Goal: Information Seeking & Learning: Learn about a topic

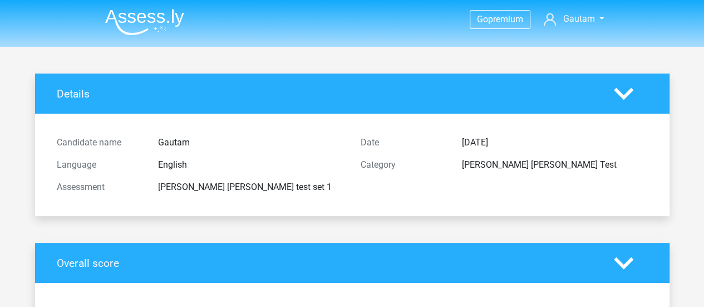
click at [136, 14] on img at bounding box center [144, 22] width 79 height 26
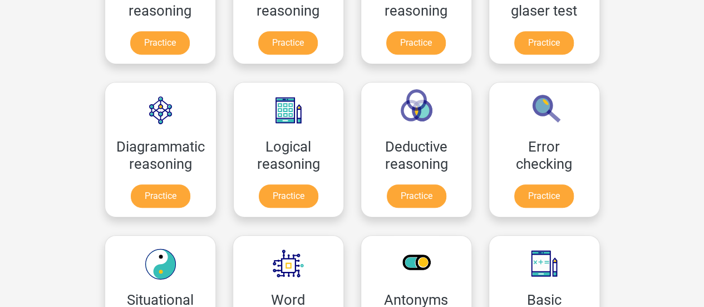
scroll to position [264, 0]
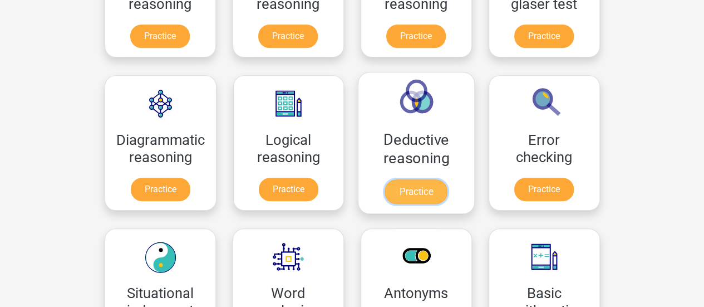
click at [418, 179] on link "Practice" at bounding box center [416, 191] width 62 height 24
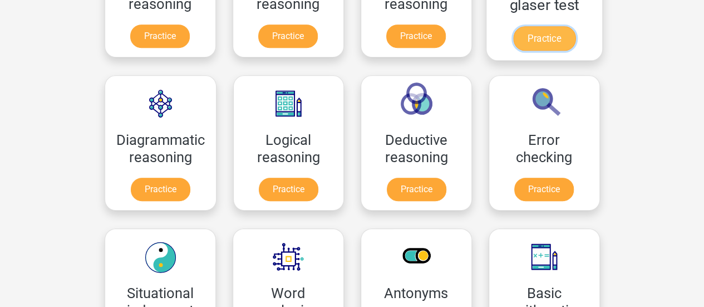
click at [548, 34] on link "Practice" at bounding box center [543, 38] width 62 height 24
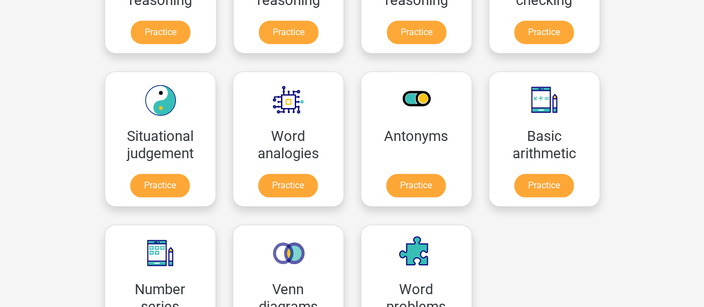
scroll to position [428, 0]
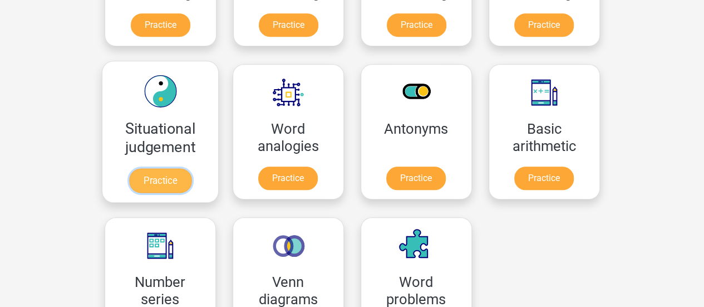
click at [156, 184] on link "Practice" at bounding box center [160, 180] width 62 height 24
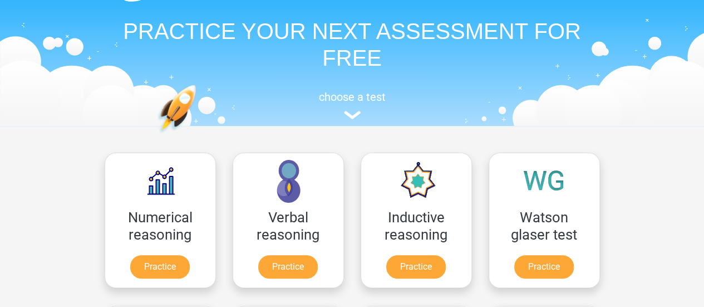
scroll to position [0, 0]
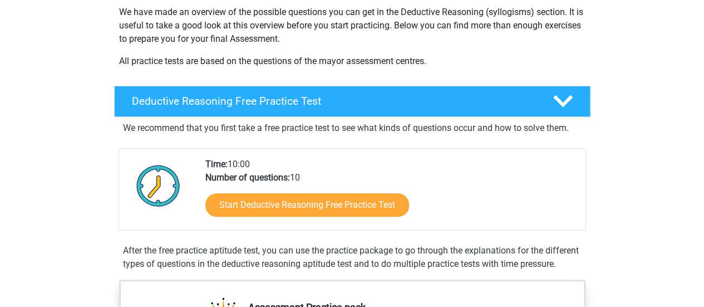
scroll to position [203, 0]
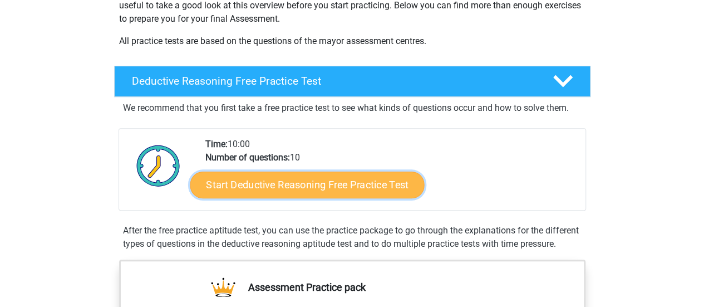
click at [337, 186] on link "Start Deductive Reasoning Free Practice Test" at bounding box center [307, 184] width 234 height 27
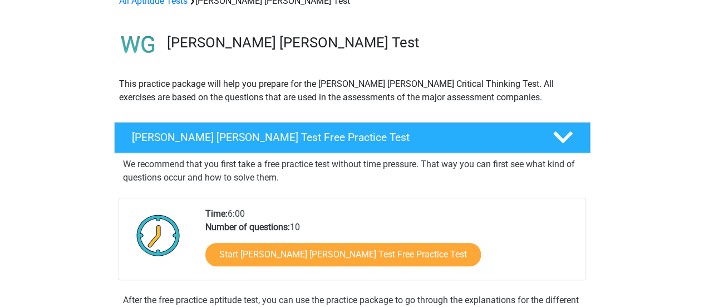
scroll to position [47, 0]
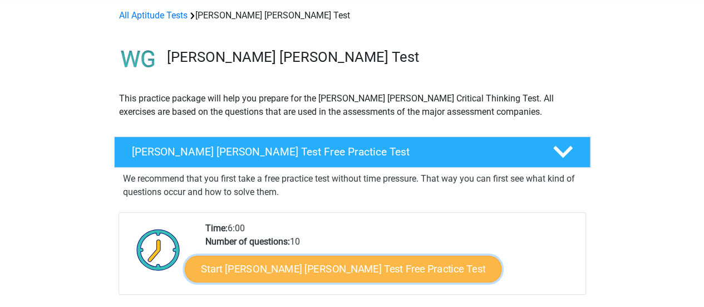
click at [300, 272] on link "Start Watson Glaser Test Free Practice Test" at bounding box center [343, 268] width 317 height 27
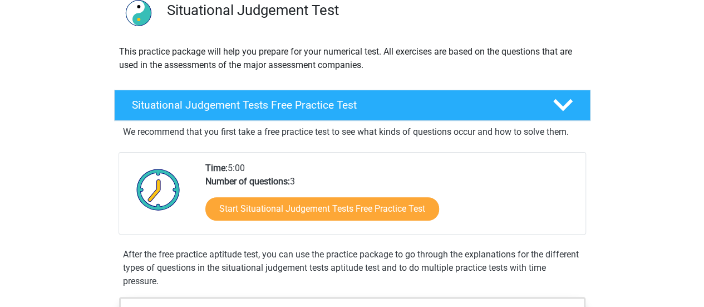
scroll to position [111, 0]
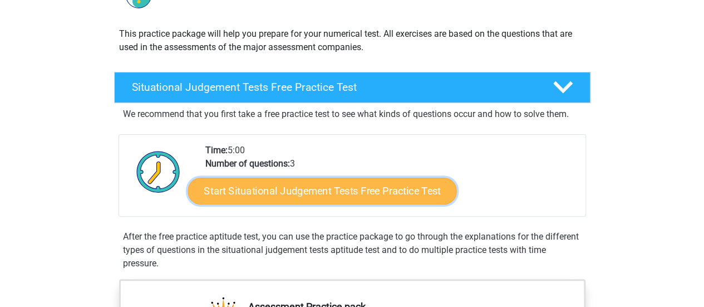
click at [420, 185] on link "Start Situational Judgement Tests Free Practice Test" at bounding box center [322, 191] width 269 height 27
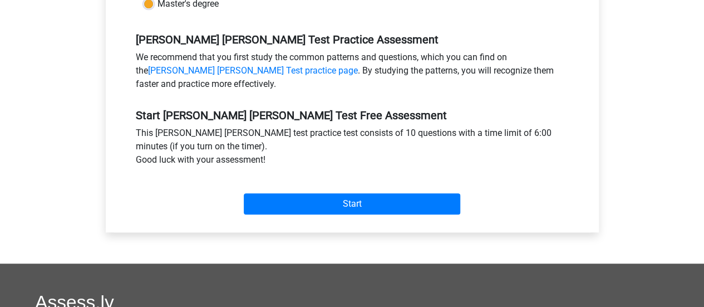
scroll to position [338, 0]
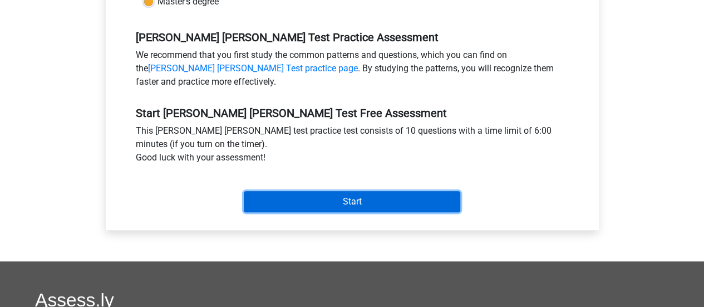
click at [403, 191] on input "Start" at bounding box center [352, 201] width 216 height 21
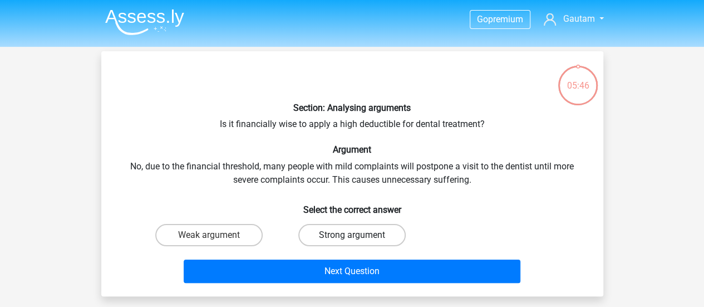
click at [332, 239] on label "Strong argument" at bounding box center [351, 235] width 107 height 22
click at [352, 239] on input "Strong argument" at bounding box center [355, 238] width 7 height 7
radio input "true"
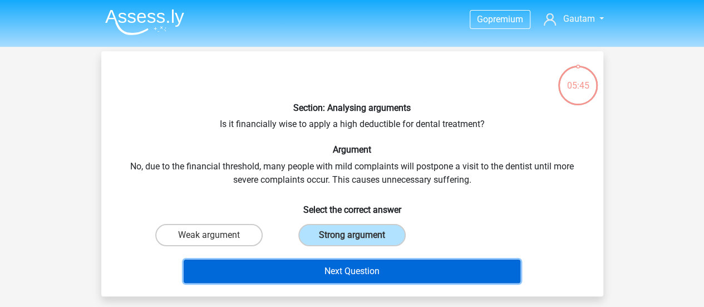
click at [356, 272] on button "Next Question" at bounding box center [352, 270] width 337 height 23
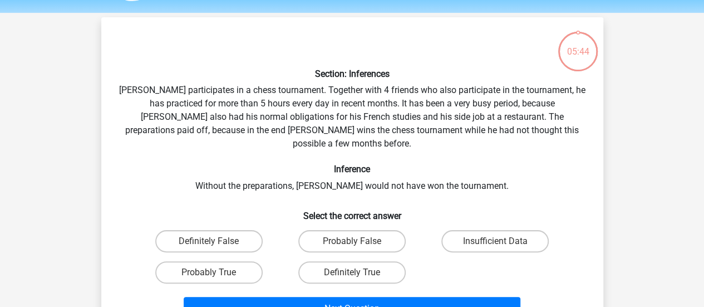
scroll to position [51, 0]
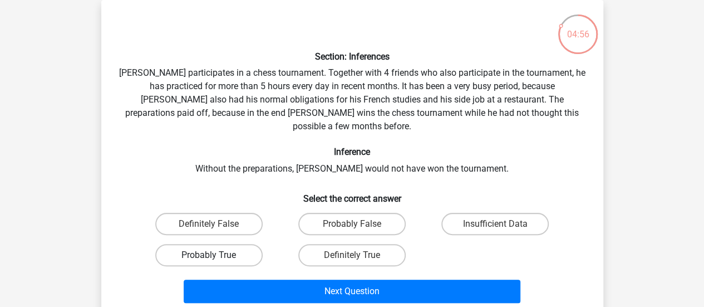
click at [203, 244] on label "Probably True" at bounding box center [208, 255] width 107 height 22
click at [209, 255] on input "Probably True" at bounding box center [212, 258] width 7 height 7
radio input "true"
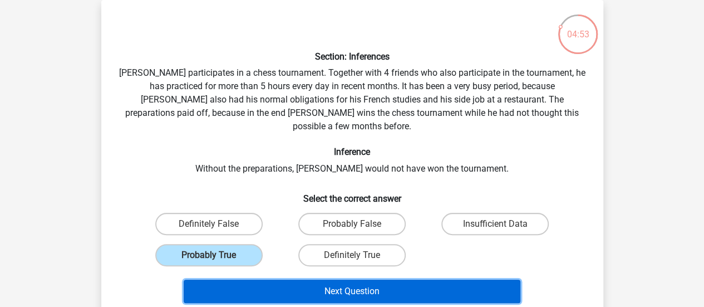
click at [337, 283] on button "Next Question" at bounding box center [352, 290] width 337 height 23
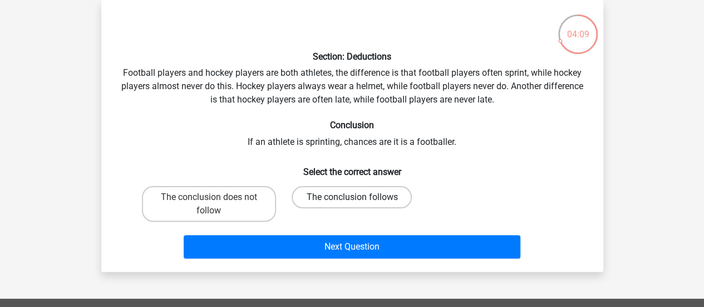
click at [346, 204] on label "The conclusion follows" at bounding box center [352, 197] width 120 height 22
click at [352, 204] on input "The conclusion follows" at bounding box center [355, 200] width 7 height 7
radio input "true"
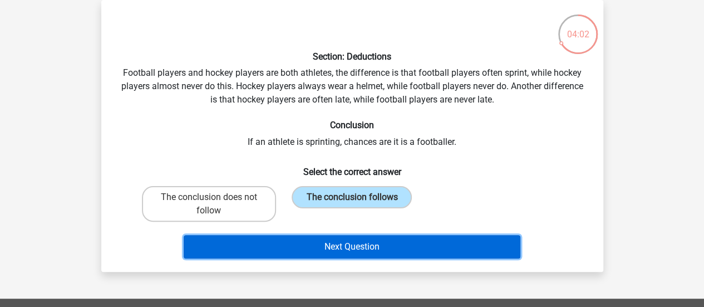
click at [367, 241] on button "Next Question" at bounding box center [352, 246] width 337 height 23
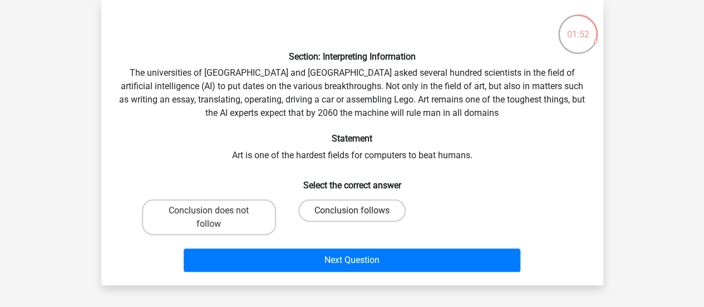
click at [364, 204] on label "Conclusion follows" at bounding box center [351, 210] width 107 height 22
click at [359, 210] on input "Conclusion follows" at bounding box center [355, 213] width 7 height 7
radio input "true"
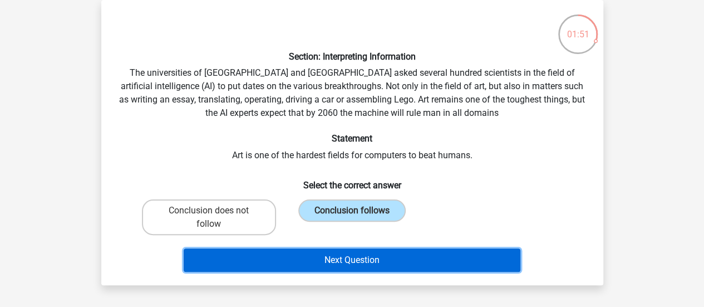
click at [373, 257] on button "Next Question" at bounding box center [352, 259] width 337 height 23
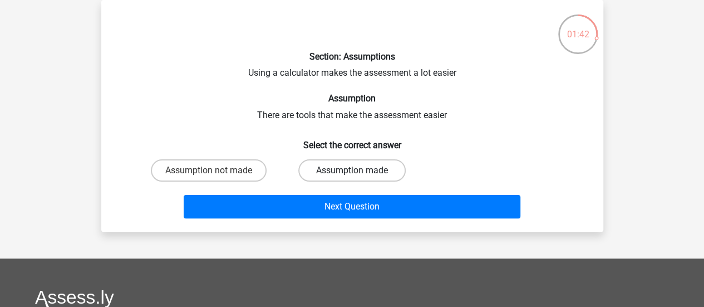
click at [380, 176] on label "Assumption made" at bounding box center [351, 170] width 107 height 22
click at [359, 176] on input "Assumption made" at bounding box center [355, 173] width 7 height 7
radio input "true"
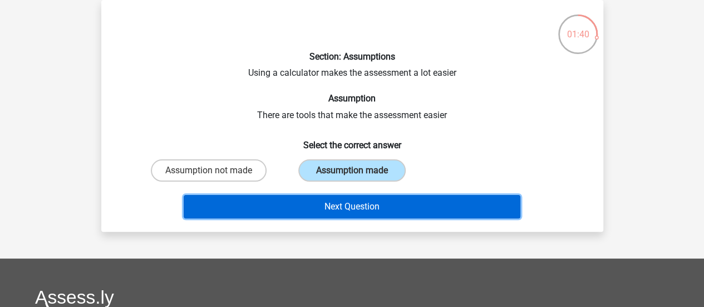
click at [383, 208] on button "Next Question" at bounding box center [352, 206] width 337 height 23
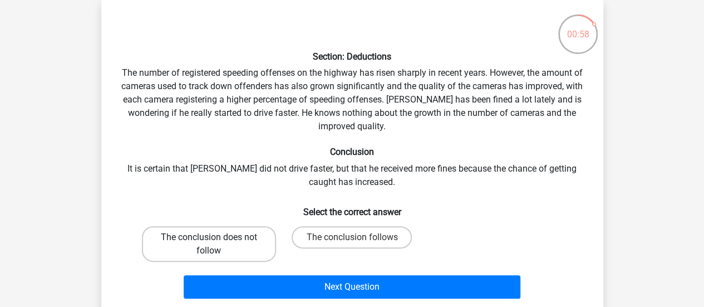
click at [248, 243] on label "The conclusion does not follow" at bounding box center [209, 244] width 134 height 36
click at [216, 243] on input "The conclusion does not follow" at bounding box center [212, 240] width 7 height 7
radio input "true"
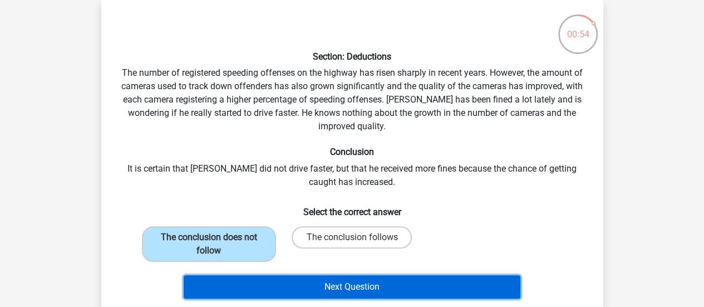
click at [307, 293] on button "Next Question" at bounding box center [352, 286] width 337 height 23
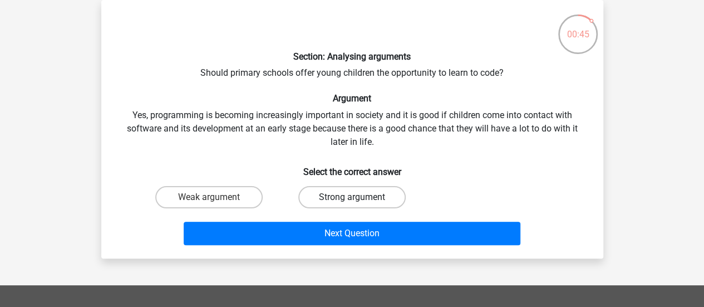
click at [342, 198] on label "Strong argument" at bounding box center [351, 197] width 107 height 22
click at [352, 198] on input "Strong argument" at bounding box center [355, 200] width 7 height 7
radio input "true"
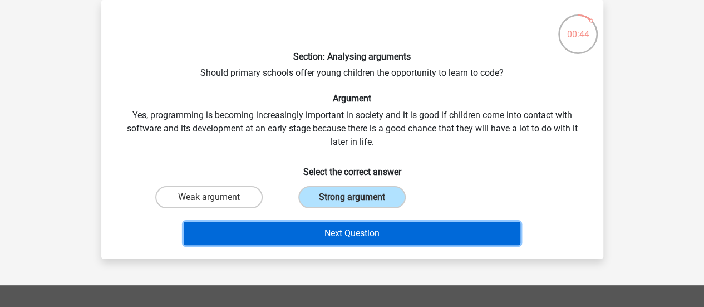
click at [347, 238] on button "Next Question" at bounding box center [352, 232] width 337 height 23
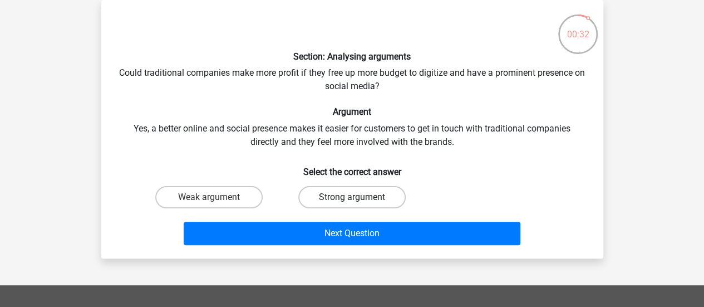
click at [365, 191] on label "Strong argument" at bounding box center [351, 197] width 107 height 22
click at [359, 197] on input "Strong argument" at bounding box center [355, 200] width 7 height 7
radio input "true"
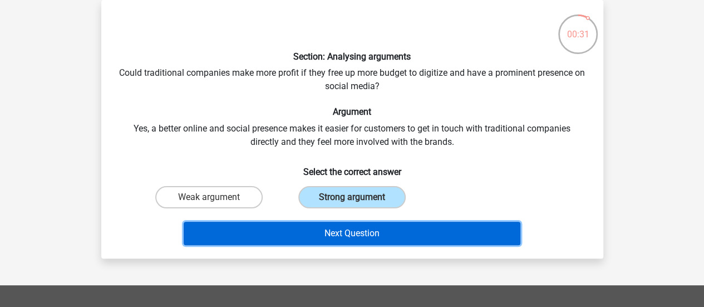
click at [384, 239] on button "Next Question" at bounding box center [352, 232] width 337 height 23
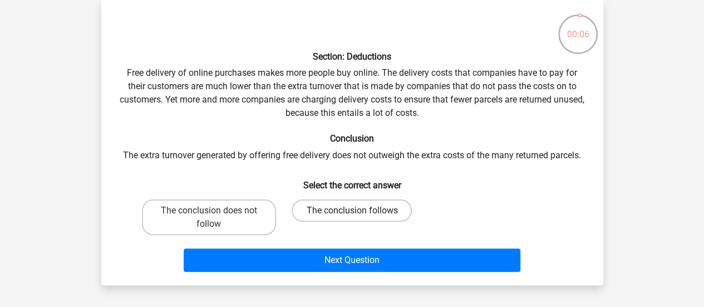
drag, startPoint x: 379, startPoint y: 223, endPoint x: 374, endPoint y: 210, distance: 14.0
click at [374, 210] on div "The conclusion follows" at bounding box center [352, 217] width 134 height 36
click at [374, 210] on label "The conclusion follows" at bounding box center [352, 210] width 120 height 22
click at [359, 210] on input "The conclusion follows" at bounding box center [355, 213] width 7 height 7
radio input "true"
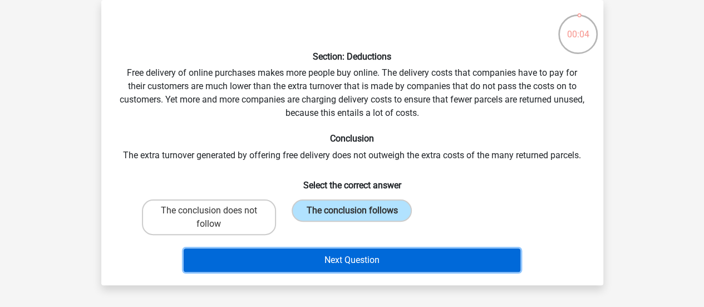
click at [393, 257] on button "Next Question" at bounding box center [352, 259] width 337 height 23
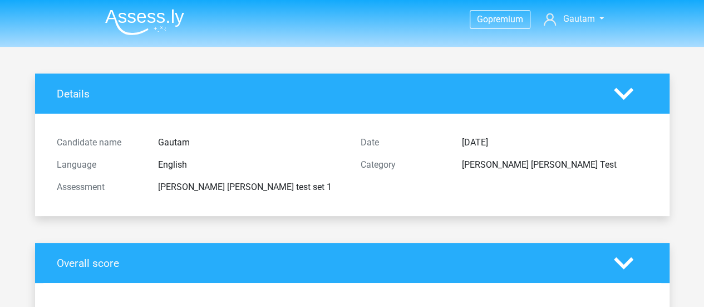
click at [112, 29] on img at bounding box center [144, 22] width 79 height 26
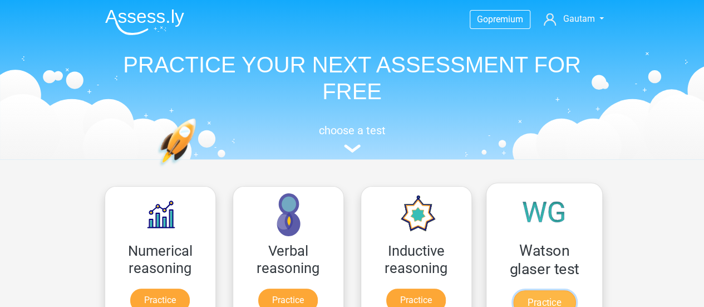
click at [558, 290] on link "Practice" at bounding box center [543, 302] width 62 height 24
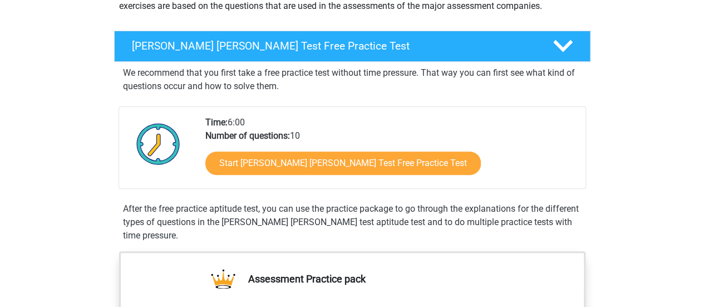
scroll to position [160, 0]
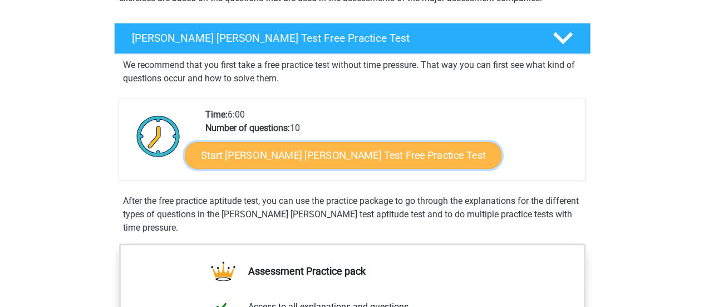
click at [364, 159] on link "Start Watson Glaser Test Free Practice Test" at bounding box center [343, 155] width 317 height 27
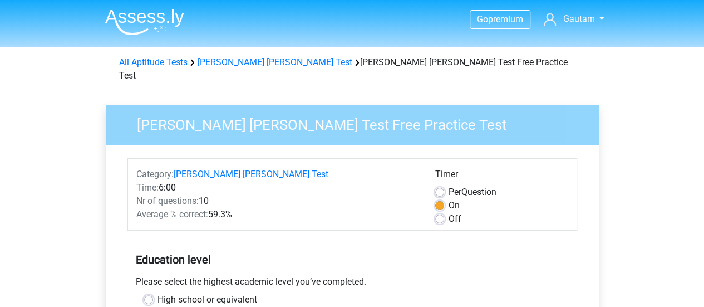
click at [448, 212] on label "Off" at bounding box center [454, 218] width 13 height 13
click at [440, 212] on input "Off" at bounding box center [439, 217] width 9 height 11
radio input "true"
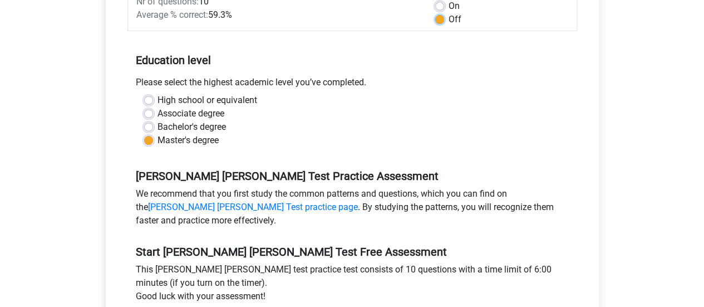
scroll to position [265, 0]
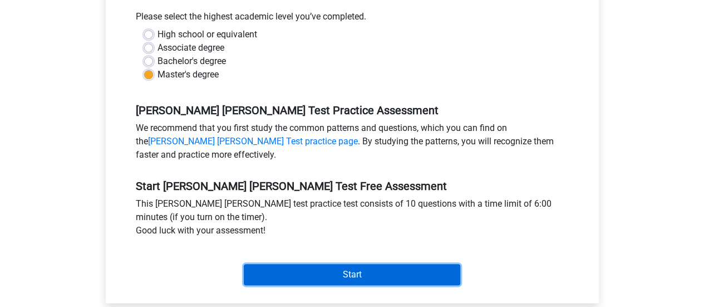
click at [406, 264] on input "Start" at bounding box center [352, 274] width 216 height 21
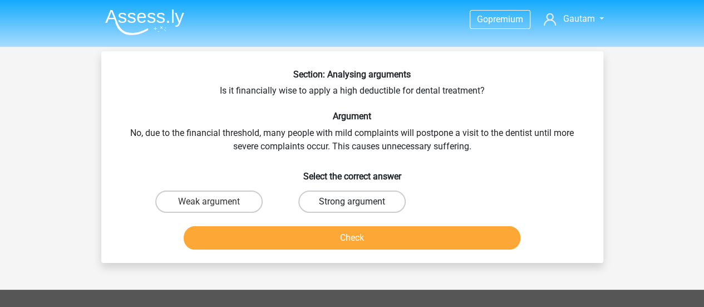
click at [386, 202] on label "Strong argument" at bounding box center [351, 201] width 107 height 22
click at [359, 202] on input "Strong argument" at bounding box center [355, 204] width 7 height 7
radio input "true"
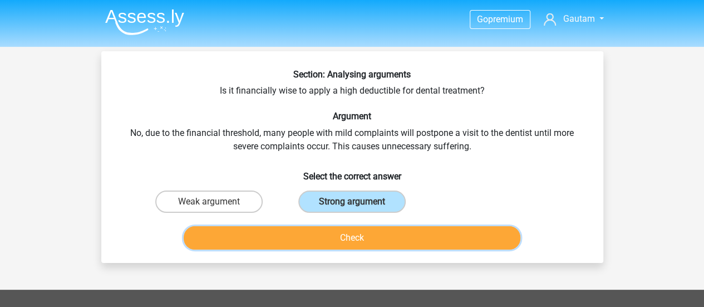
click at [392, 234] on button "Check" at bounding box center [352, 237] width 337 height 23
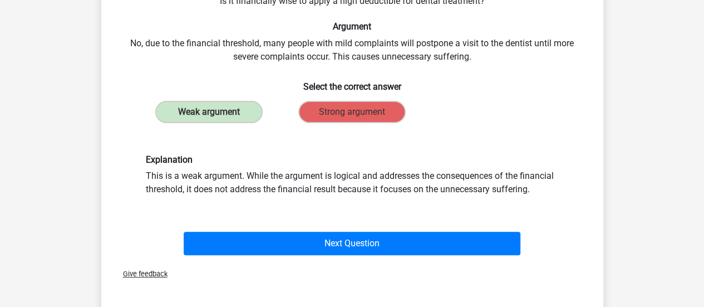
scroll to position [91, 0]
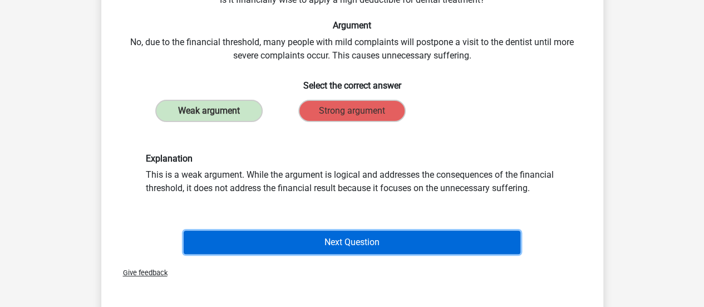
click at [395, 239] on button "Next Question" at bounding box center [352, 241] width 337 height 23
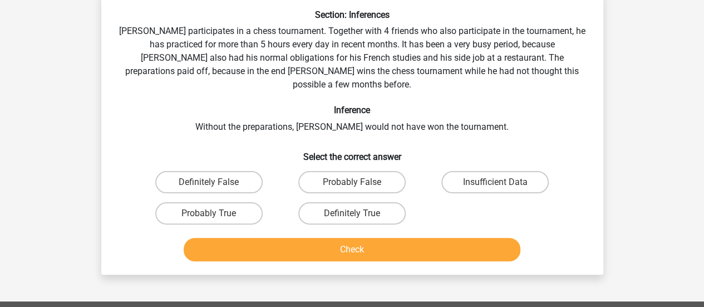
scroll to position [51, 0]
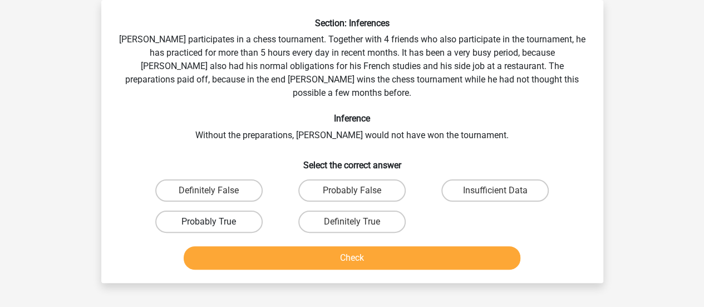
click at [228, 210] on label "Probably True" at bounding box center [208, 221] width 107 height 22
click at [216, 221] on input "Probably True" at bounding box center [212, 224] width 7 height 7
radio input "true"
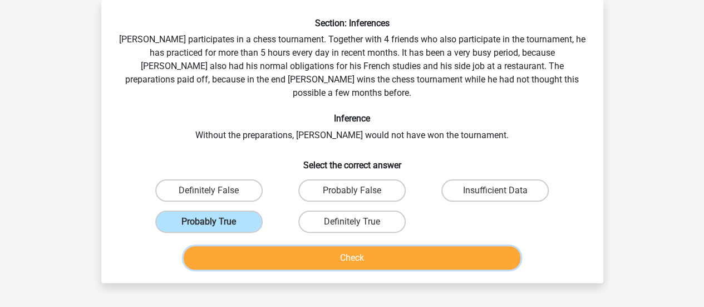
click at [342, 249] on button "Check" at bounding box center [352, 257] width 337 height 23
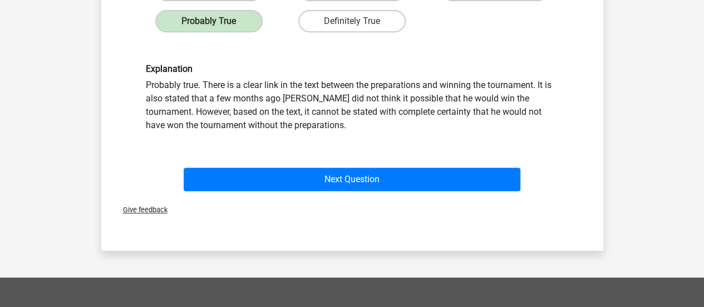
scroll to position [272, 0]
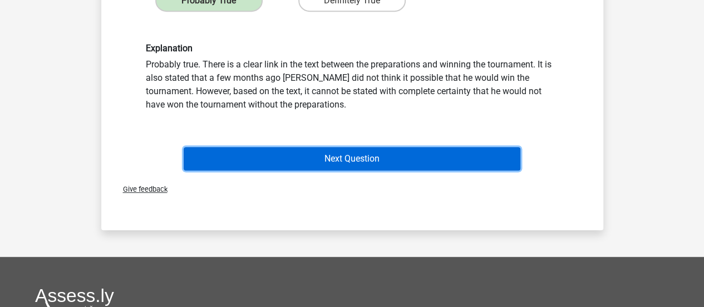
click at [394, 153] on button "Next Question" at bounding box center [352, 158] width 337 height 23
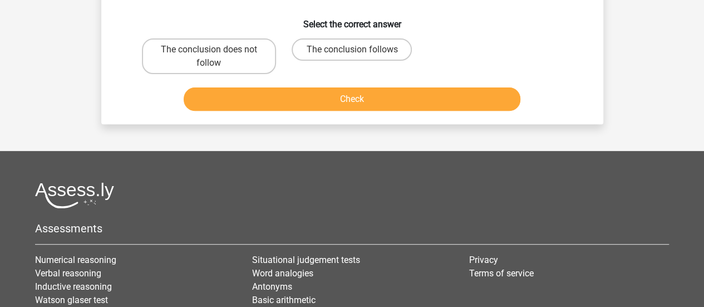
scroll to position [51, 0]
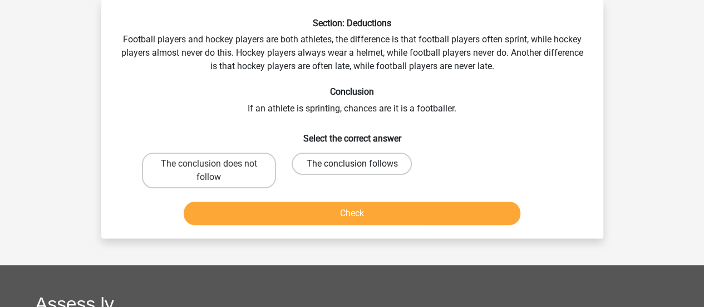
click at [362, 168] on label "The conclusion follows" at bounding box center [352, 163] width 120 height 22
click at [359, 168] on input "The conclusion follows" at bounding box center [355, 167] width 7 height 7
radio input "true"
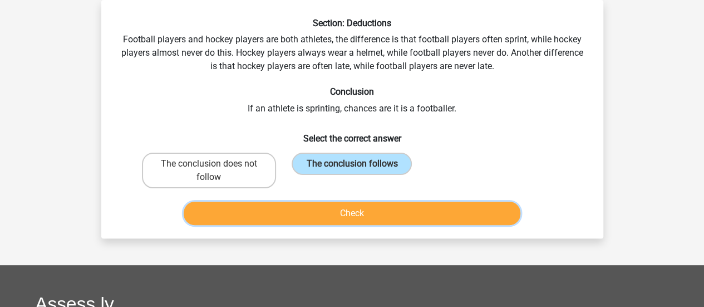
click at [378, 223] on button "Check" at bounding box center [352, 212] width 337 height 23
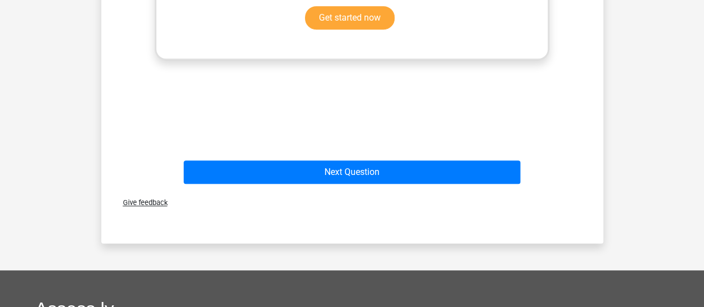
scroll to position [450, 0]
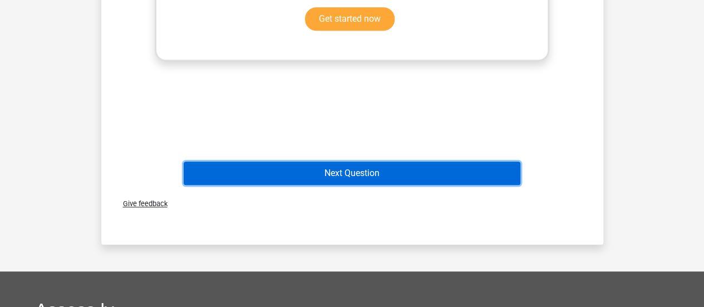
click at [436, 162] on button "Next Question" at bounding box center [352, 172] width 337 height 23
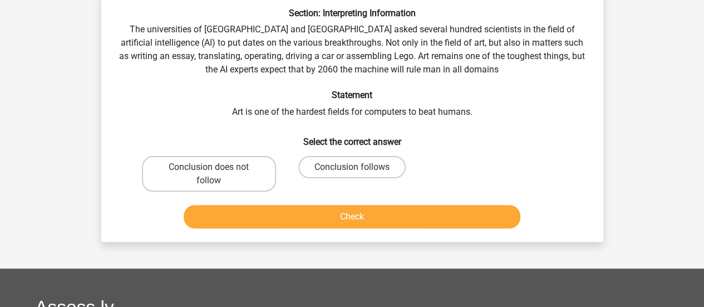
scroll to position [51, 0]
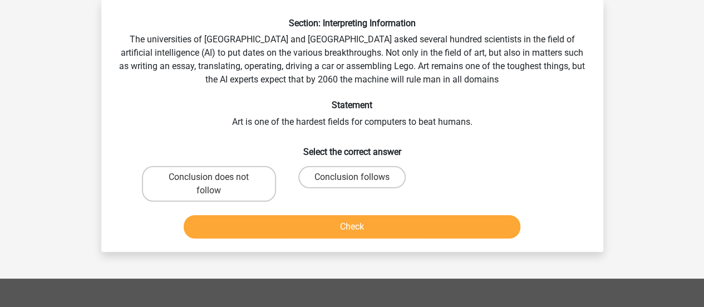
click at [357, 181] on input "Conclusion follows" at bounding box center [355, 180] width 7 height 7
radio input "true"
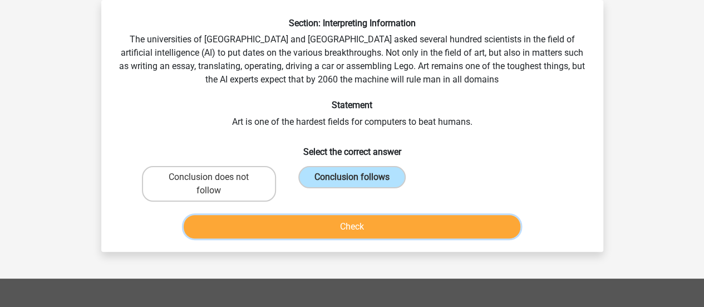
click at [366, 215] on button "Check" at bounding box center [352, 226] width 337 height 23
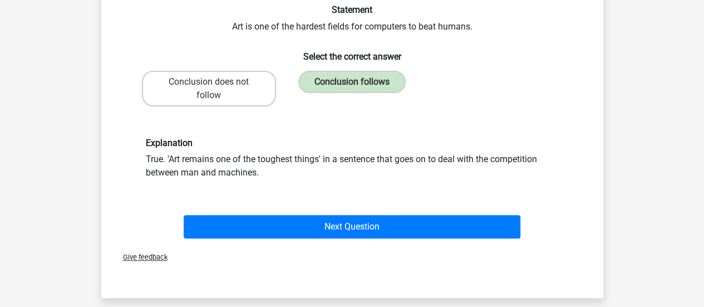
scroll to position [149, 0]
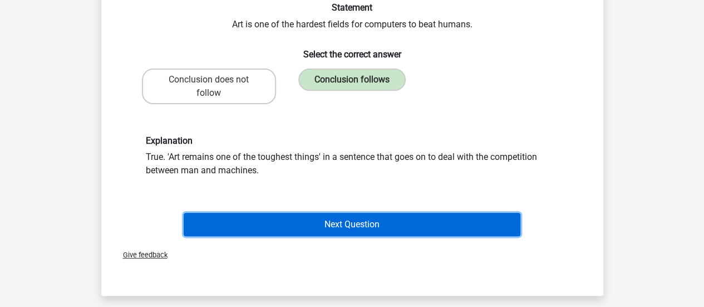
click at [443, 222] on button "Next Question" at bounding box center [352, 224] width 337 height 23
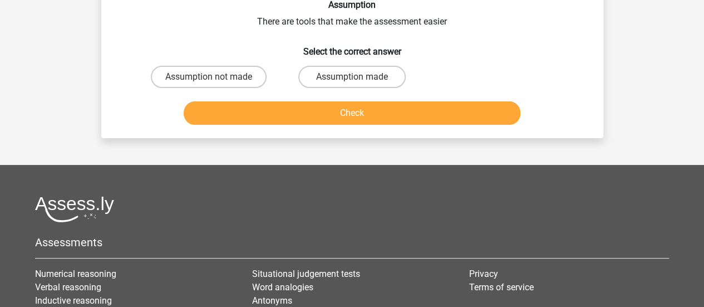
scroll to position [51, 0]
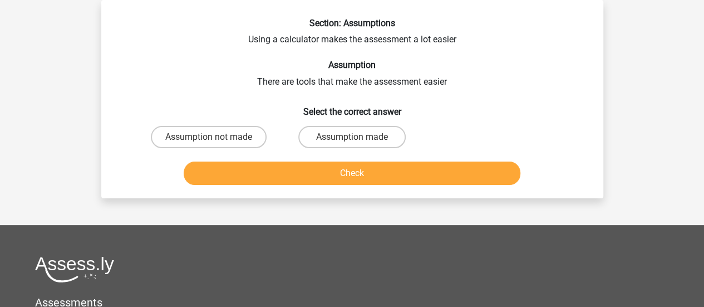
drag, startPoint x: 348, startPoint y: 140, endPoint x: 357, endPoint y: 172, distance: 33.5
click at [357, 172] on div "Section: Assumptions Using a calculator makes the assessment a lot easier Assum…" at bounding box center [352, 103] width 493 height 171
click at [353, 141] on input "Assumption made" at bounding box center [355, 140] width 7 height 7
radio input "true"
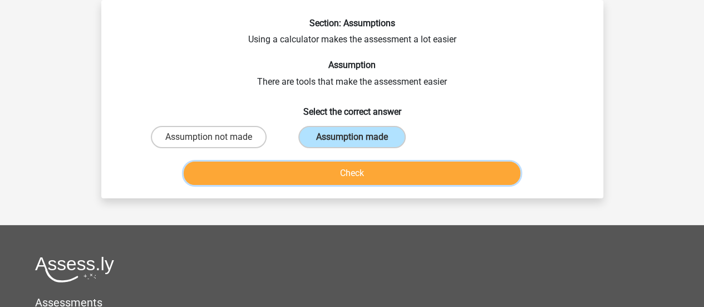
click at [356, 176] on button "Check" at bounding box center [352, 172] width 337 height 23
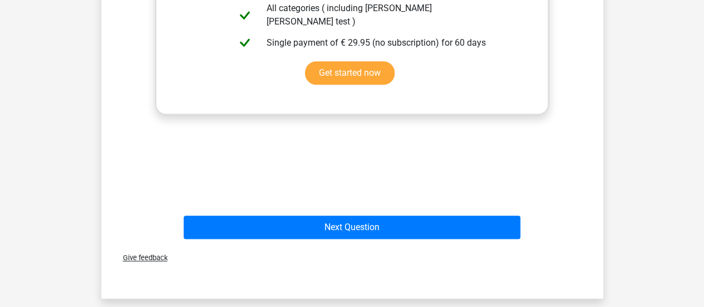
scroll to position [393, 0]
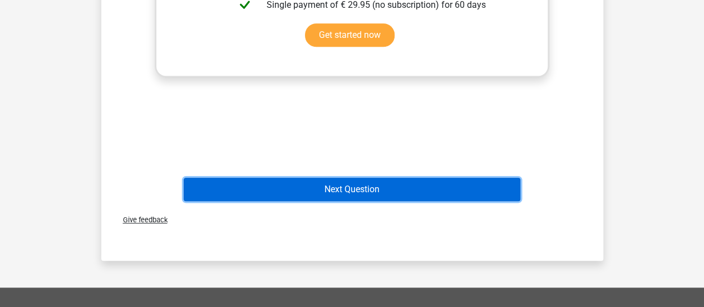
click at [447, 181] on button "Next Question" at bounding box center [352, 189] width 337 height 23
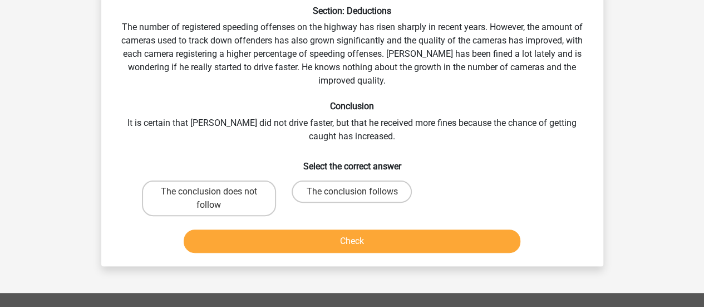
scroll to position [51, 0]
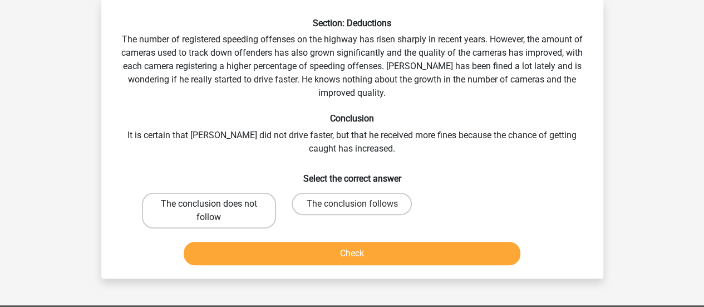
click at [239, 208] on label "The conclusion does not follow" at bounding box center [209, 211] width 134 height 36
click at [216, 208] on input "The conclusion does not follow" at bounding box center [212, 207] width 7 height 7
radio input "true"
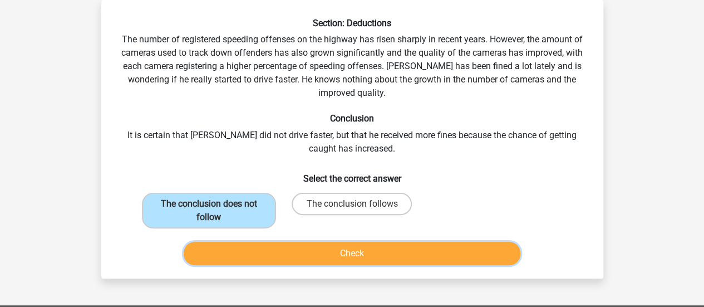
click at [300, 244] on button "Check" at bounding box center [352, 252] width 337 height 23
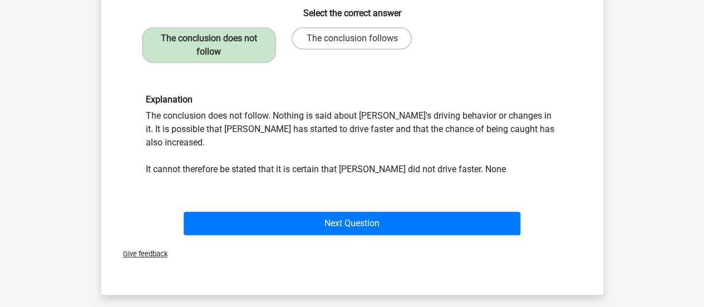
scroll to position [226, 0]
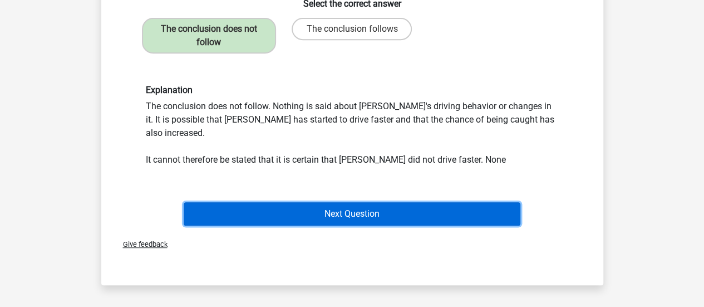
click at [420, 202] on button "Next Question" at bounding box center [352, 213] width 337 height 23
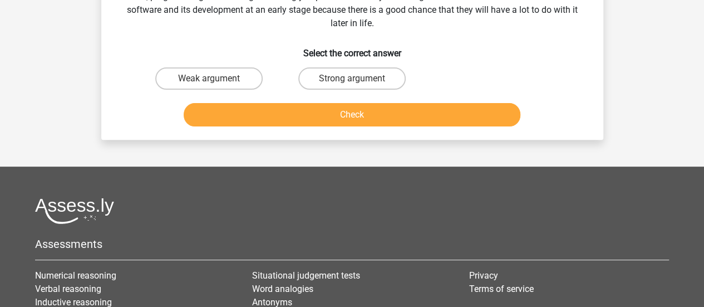
scroll to position [51, 0]
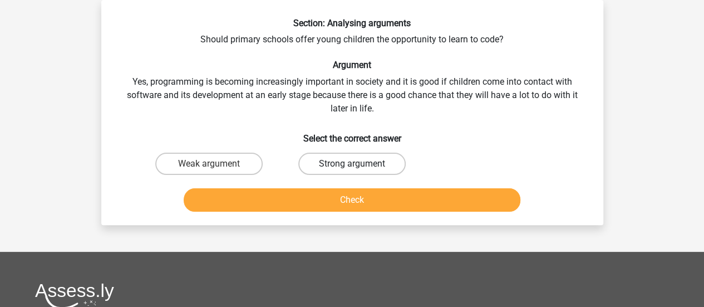
click at [344, 166] on label "Strong argument" at bounding box center [351, 163] width 107 height 22
click at [352, 166] on input "Strong argument" at bounding box center [355, 167] width 7 height 7
radio input "true"
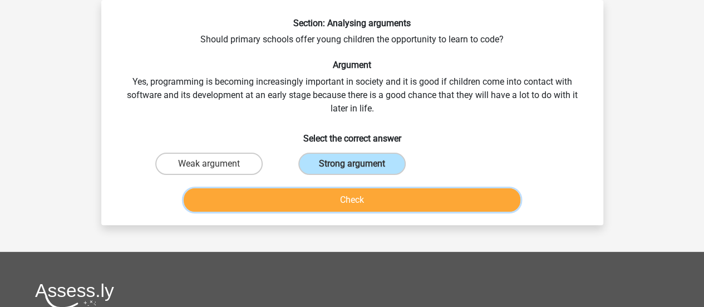
click at [352, 205] on button "Check" at bounding box center [352, 199] width 337 height 23
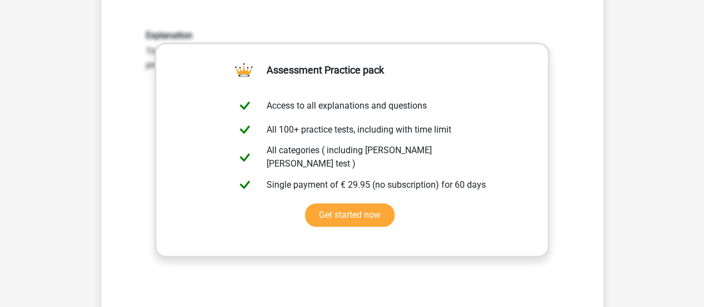
scroll to position [385, 0]
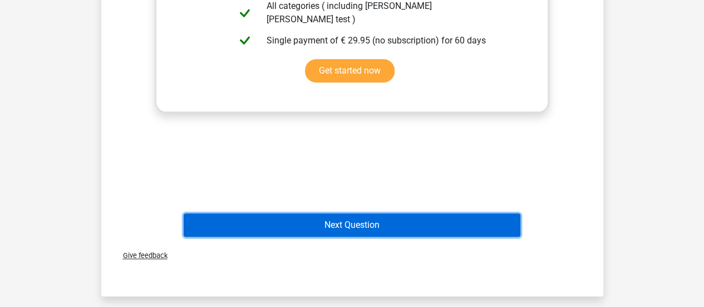
click at [440, 234] on button "Next Question" at bounding box center [352, 224] width 337 height 23
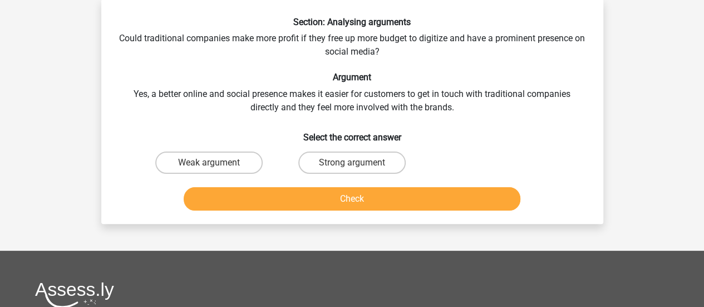
scroll to position [51, 0]
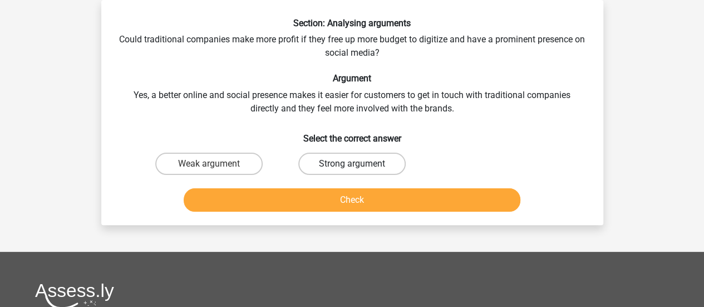
click at [334, 162] on label "Strong argument" at bounding box center [351, 163] width 107 height 22
click at [352, 164] on input "Strong argument" at bounding box center [355, 167] width 7 height 7
radio input "true"
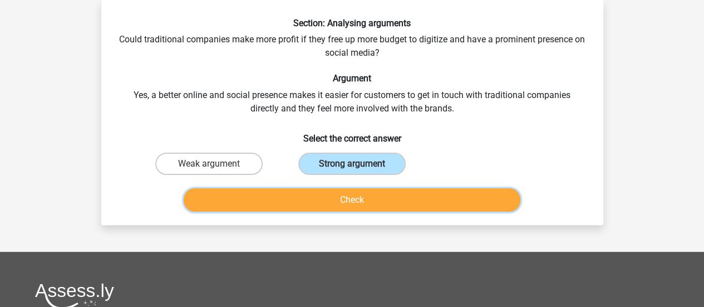
click at [358, 201] on button "Check" at bounding box center [352, 199] width 337 height 23
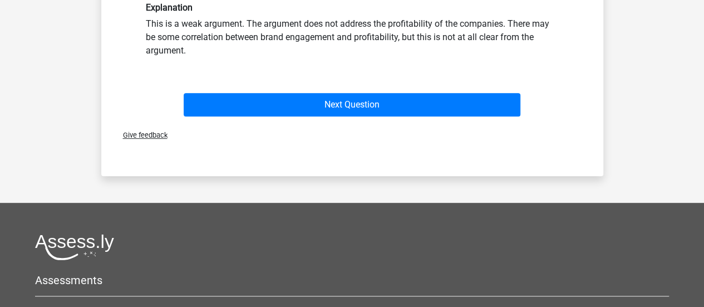
scroll to position [263, 0]
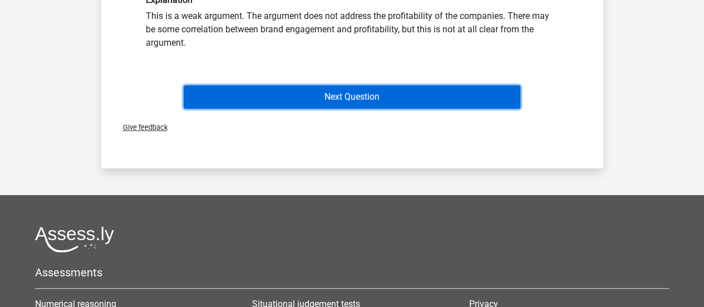
click at [453, 95] on button "Next Question" at bounding box center [352, 96] width 337 height 23
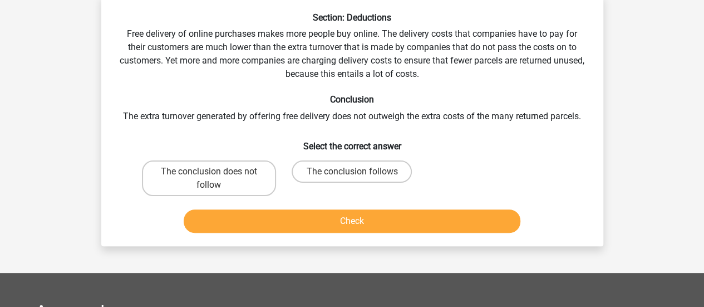
scroll to position [51, 0]
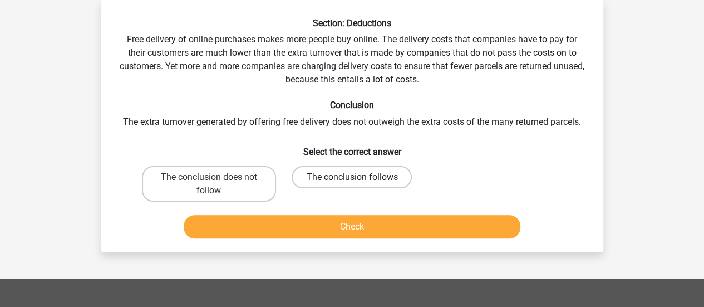
click at [345, 176] on label "The conclusion follows" at bounding box center [352, 177] width 120 height 22
click at [352, 177] on input "The conclusion follows" at bounding box center [355, 180] width 7 height 7
radio input "true"
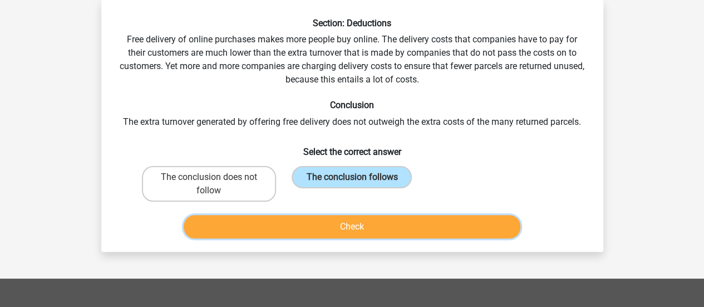
click at [362, 231] on button "Check" at bounding box center [352, 226] width 337 height 23
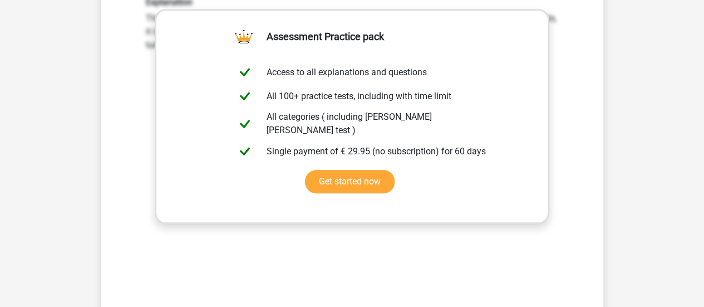
scroll to position [463, 0]
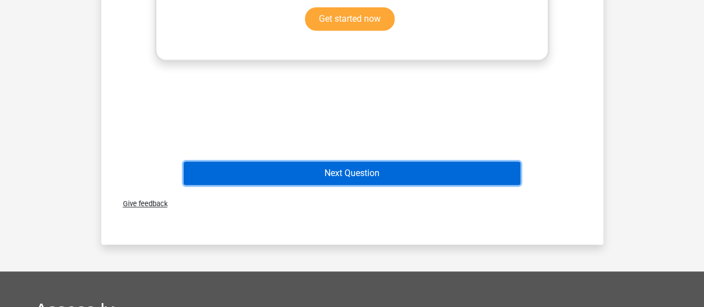
click at [418, 170] on button "Next Question" at bounding box center [352, 172] width 337 height 23
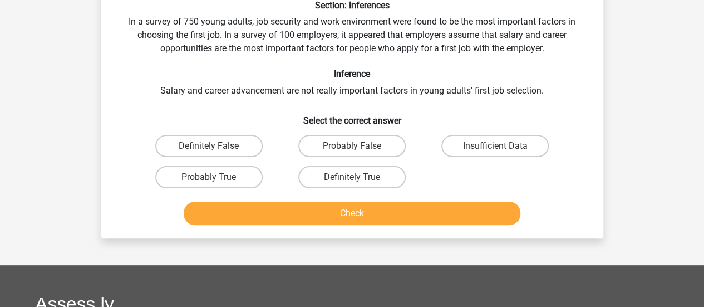
scroll to position [51, 0]
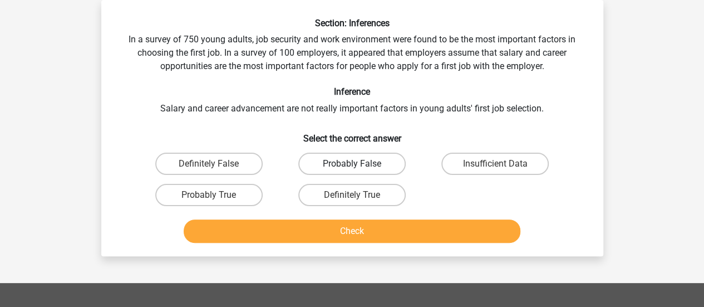
click at [359, 161] on label "Probably False" at bounding box center [351, 163] width 107 height 22
click at [359, 164] on input "Probably False" at bounding box center [355, 167] width 7 height 7
radio input "true"
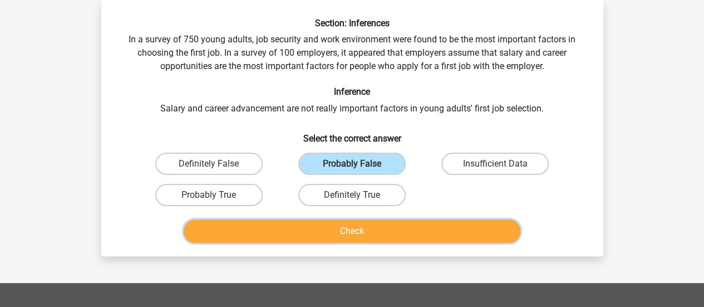
click at [376, 229] on button "Check" at bounding box center [352, 230] width 337 height 23
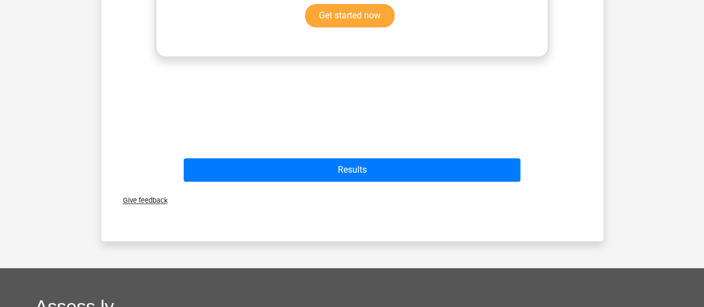
scroll to position [469, 0]
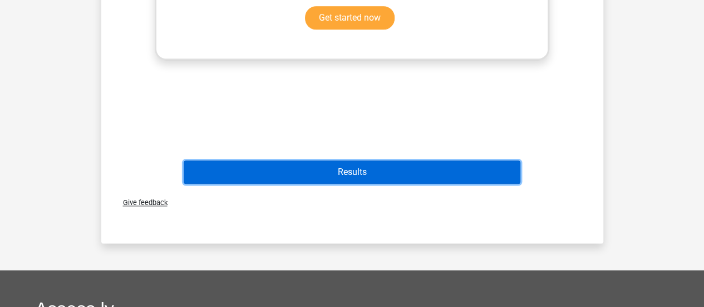
click at [487, 174] on button "Results" at bounding box center [352, 171] width 337 height 23
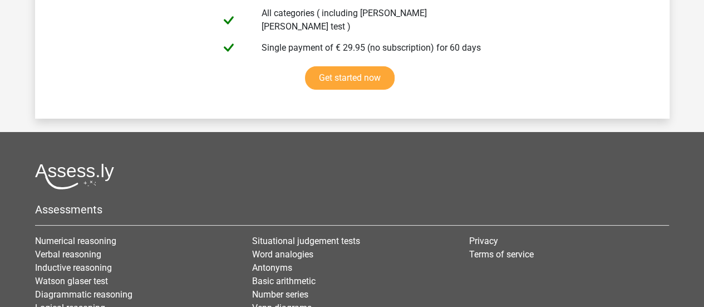
scroll to position [1988, 0]
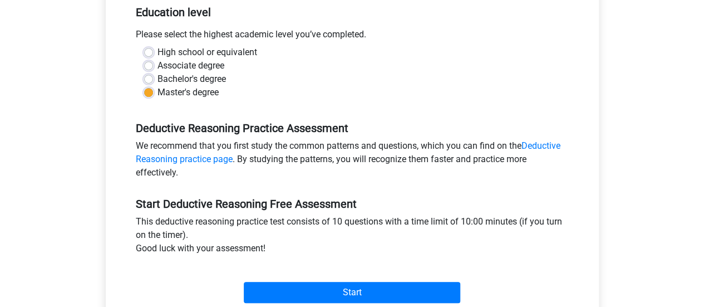
scroll to position [238, 0]
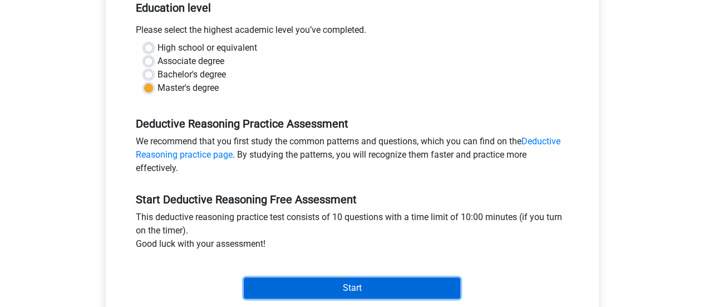
click at [360, 282] on input "Start" at bounding box center [352, 287] width 216 height 21
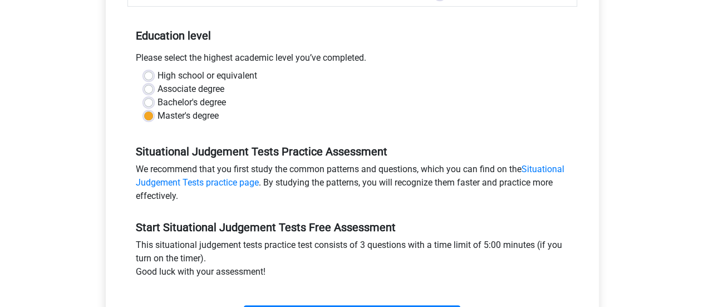
scroll to position [284, 0]
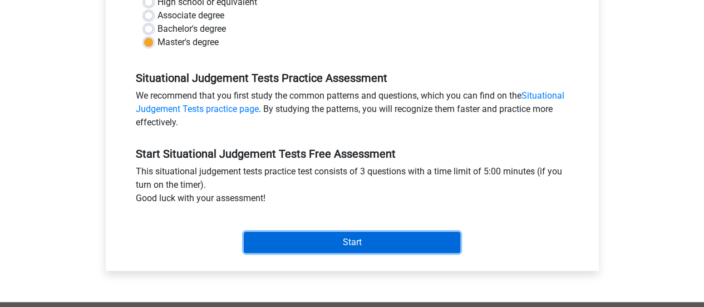
click at [382, 233] on input "Start" at bounding box center [352, 241] width 216 height 21
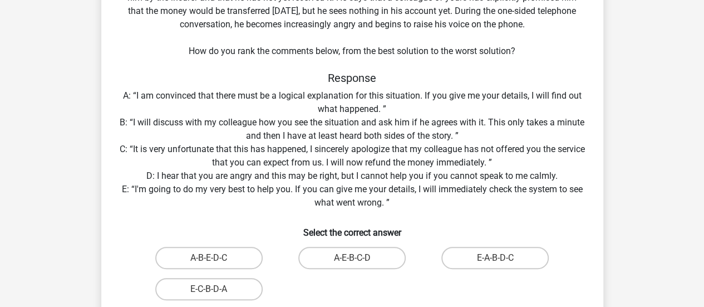
scroll to position [145, 0]
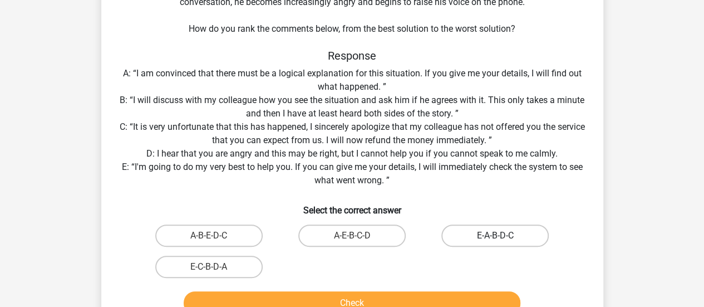
click at [516, 229] on label "E-A-B-D-C" at bounding box center [494, 235] width 107 height 22
click at [502, 235] on input "E-A-B-D-C" at bounding box center [498, 238] width 7 height 7
radio input "true"
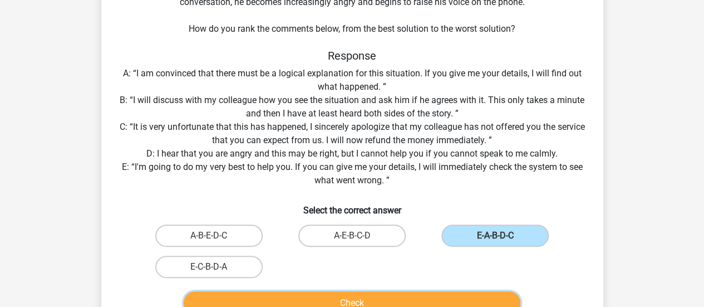
click at [448, 299] on button "Check" at bounding box center [352, 302] width 337 height 23
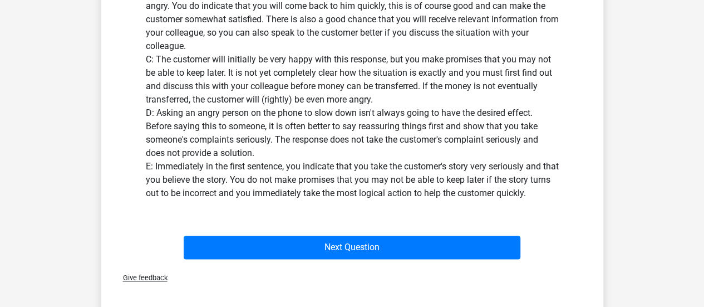
scroll to position [565, 0]
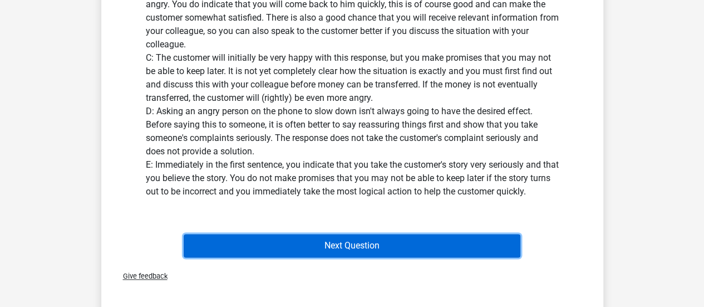
click at [433, 245] on button "Next Question" at bounding box center [352, 245] width 337 height 23
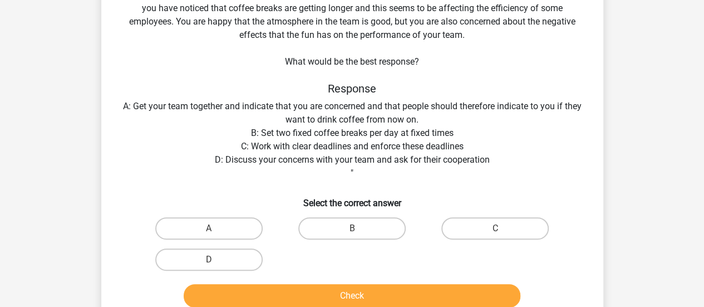
scroll to position [100, 0]
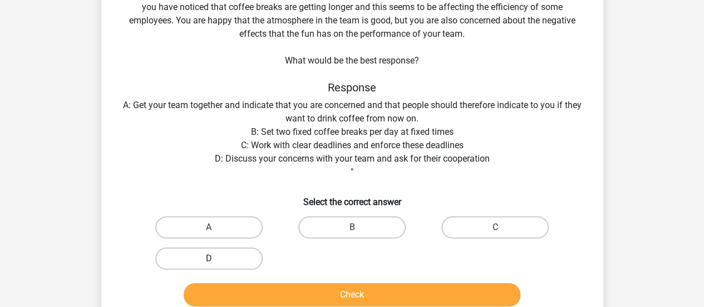
click at [227, 261] on label "D" at bounding box center [208, 258] width 107 height 22
click at [216, 261] on input "D" at bounding box center [212, 261] width 7 height 7
radio input "true"
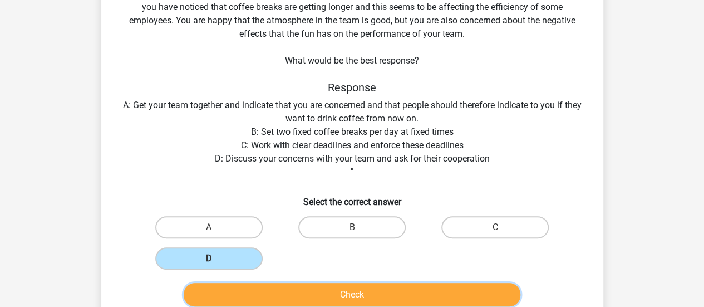
click at [282, 290] on button "Check" at bounding box center [352, 294] width 337 height 23
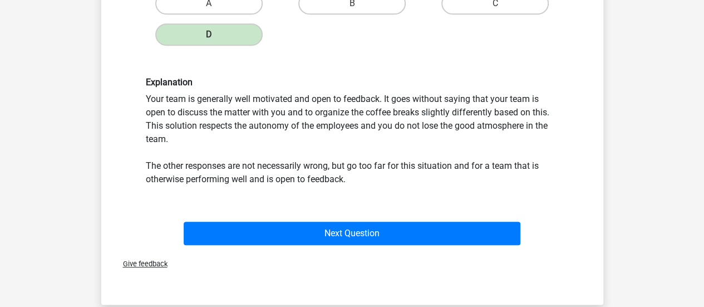
scroll to position [338, 0]
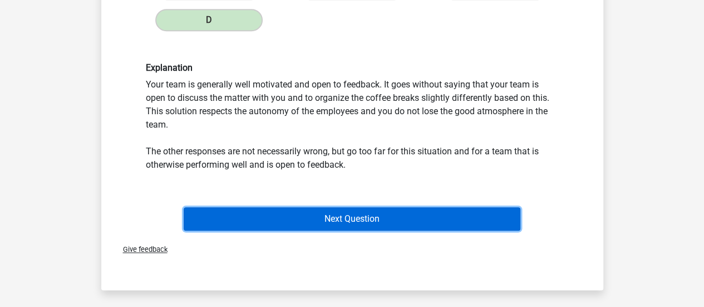
click at [427, 218] on button "Next Question" at bounding box center [352, 218] width 337 height 23
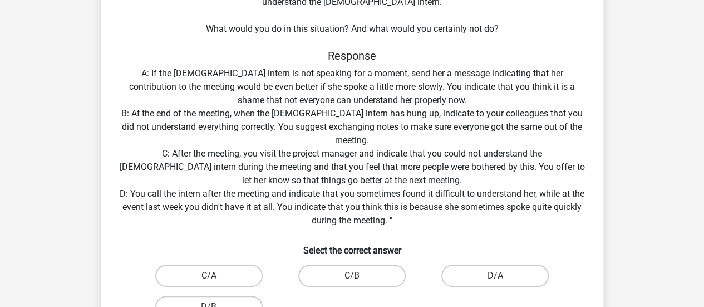
scroll to position [207, 0]
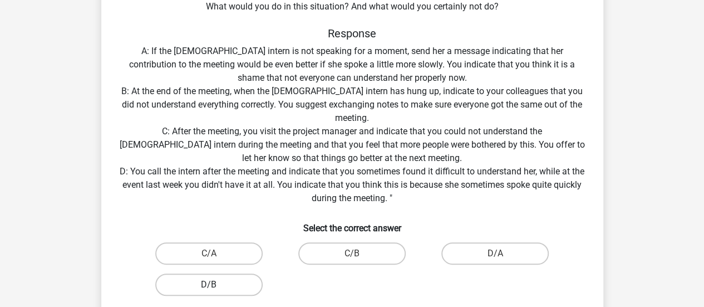
click at [230, 285] on label "D/B" at bounding box center [208, 284] width 107 height 22
click at [216, 285] on input "D/B" at bounding box center [212, 287] width 7 height 7
radio input "true"
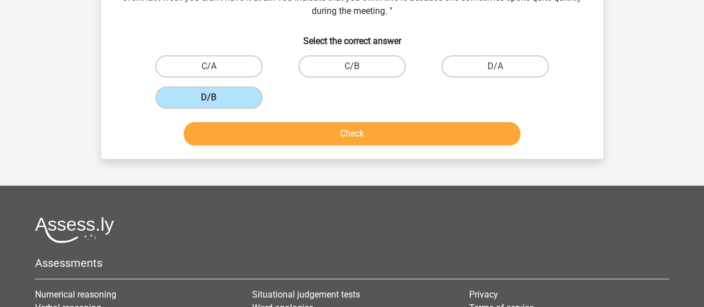
scroll to position [393, 0]
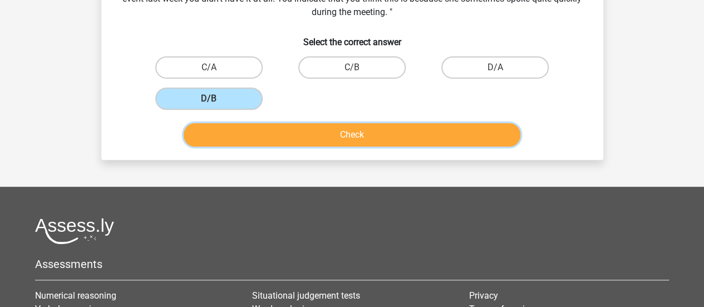
click at [343, 129] on button "Check" at bounding box center [352, 134] width 337 height 23
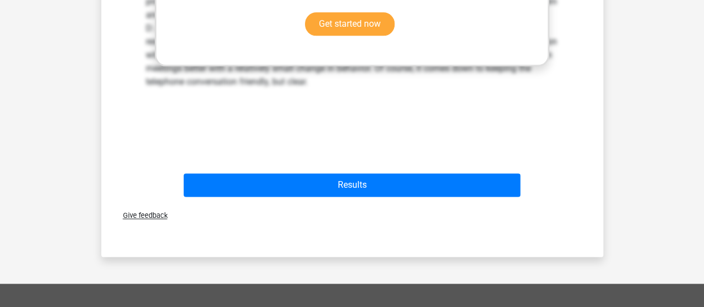
scroll to position [703, 0]
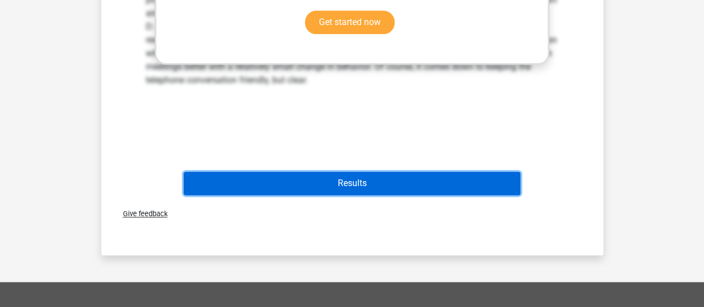
click at [492, 189] on button "Results" at bounding box center [352, 182] width 337 height 23
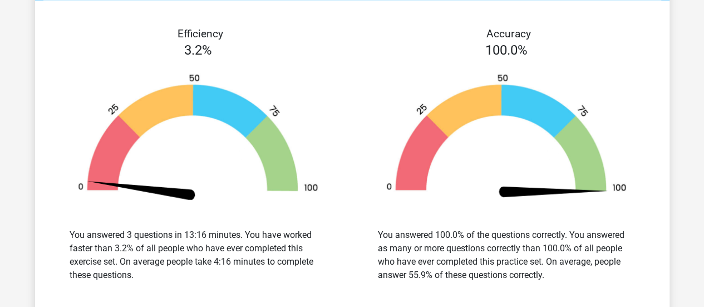
scroll to position [1087, 0]
